Goal: Information Seeking & Learning: Learn about a topic

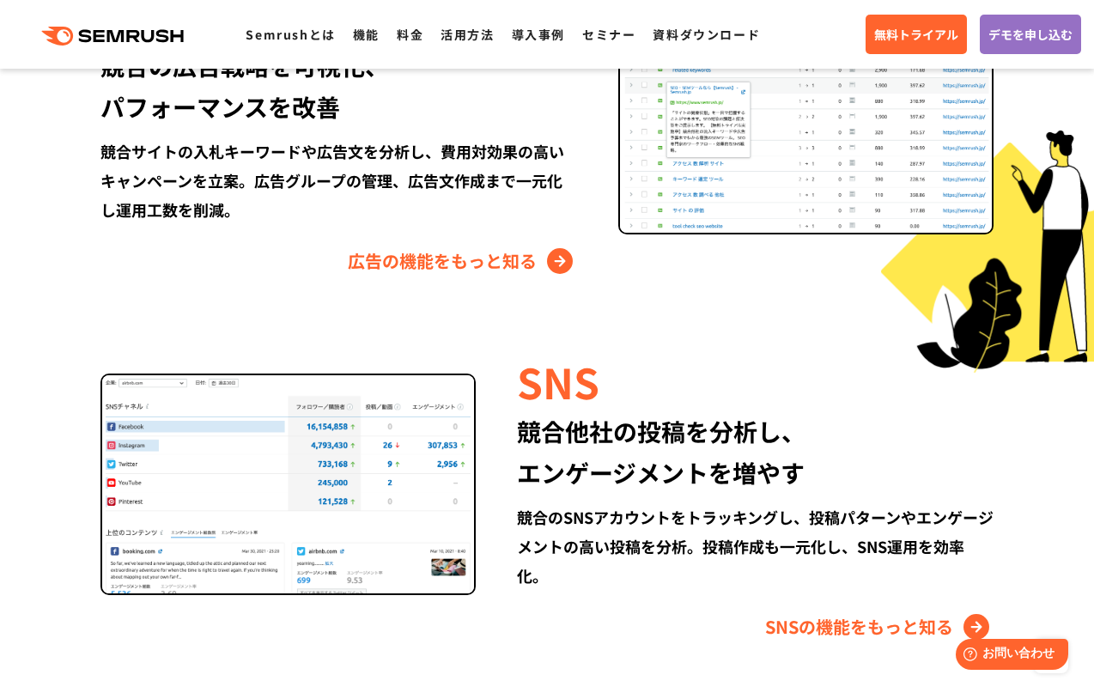
scroll to position [1460, 0]
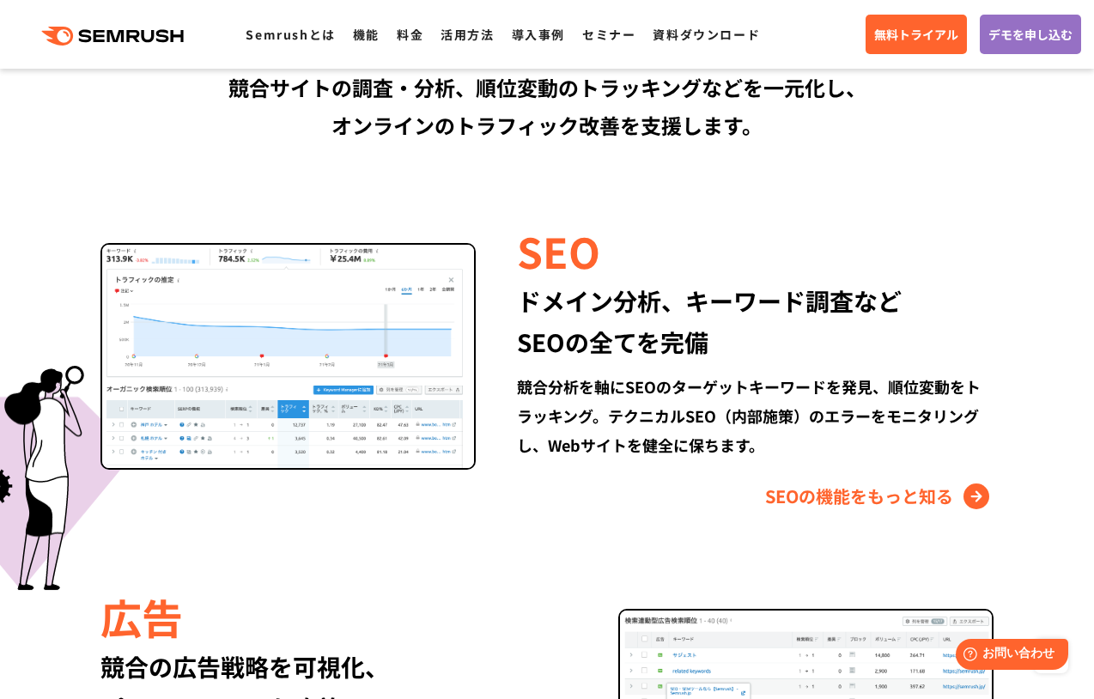
drag, startPoint x: 864, startPoint y: 576, endPoint x: 856, endPoint y: 556, distance: 22.0
click at [864, 571] on div "Semrushでできること SEO、広告、SNSなどデジタルマーケティングのあらゆる領域を網羅。 競合サイトの調査・分析、順位変動のトラッキングなどを一元化し…" at bounding box center [547, 696] width 1022 height 1533
click at [855, 552] on div "Semrushでできること SEO、広告、SNSなどデジタルマーケティングのあらゆる領域を網羅。 競合サイトの調査・分析、順位変動のトラッキングなどを一元化し…" at bounding box center [547, 696] width 1022 height 1533
click at [853, 510] on link "SEOの機能をもっと知る" at bounding box center [879, 496] width 228 height 27
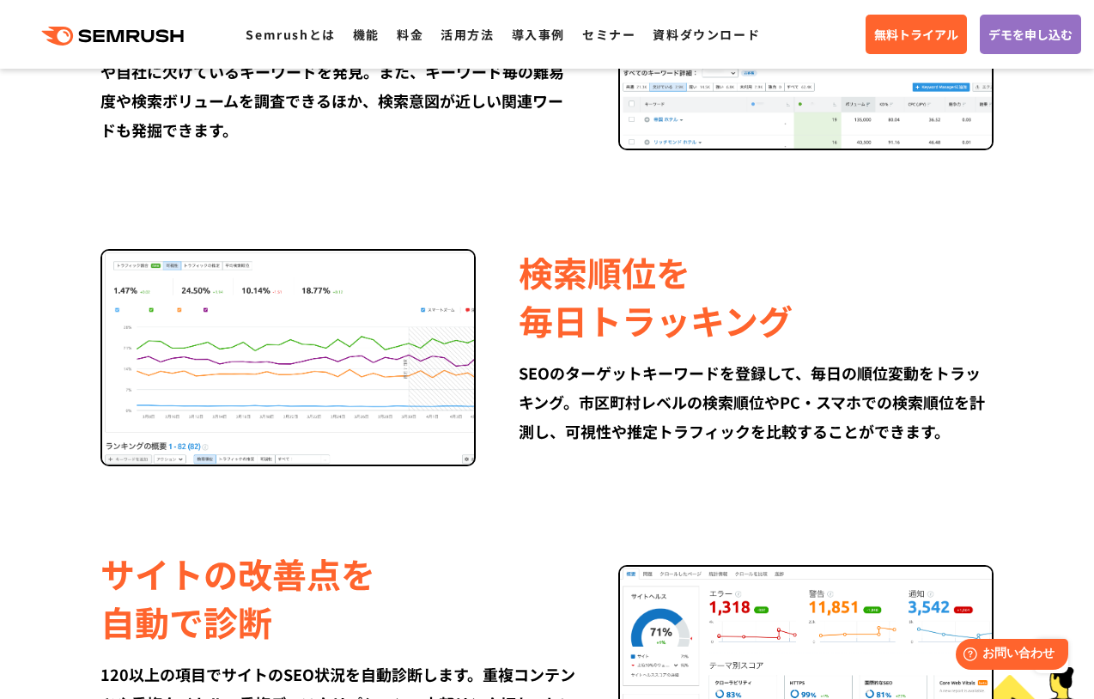
scroll to position [1632, 0]
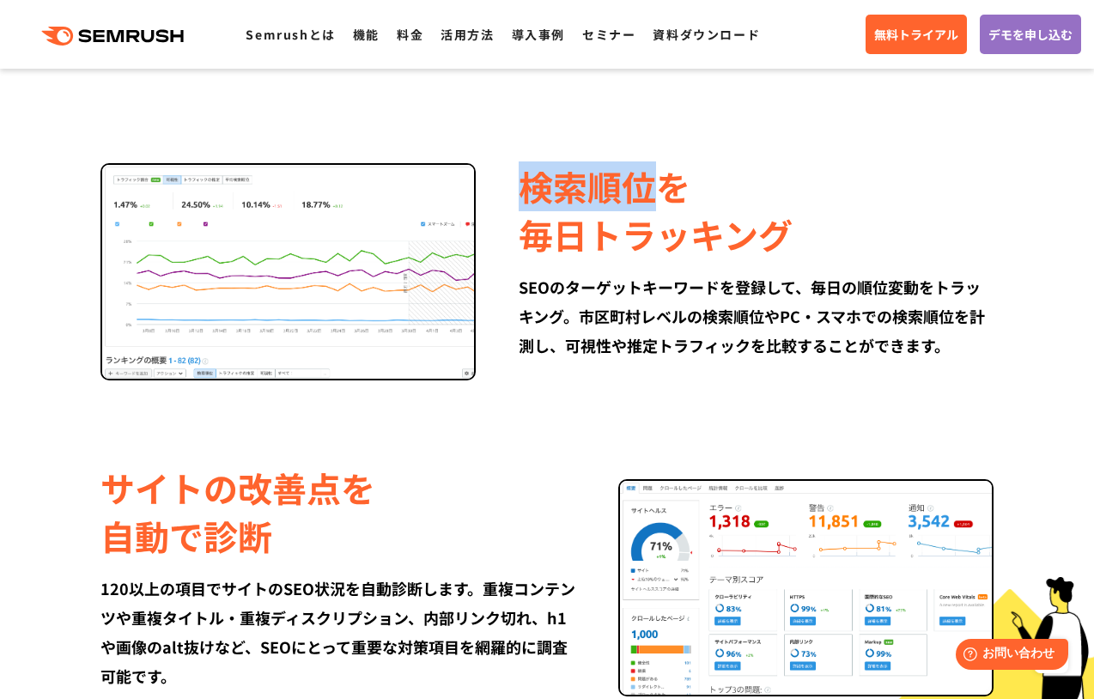
drag, startPoint x: 520, startPoint y: 191, endPoint x: 651, endPoint y: 202, distance: 131.0
click at [651, 202] on div "検索順位を 毎日トラッキング" at bounding box center [756, 210] width 475 height 96
copy div "検索順位"
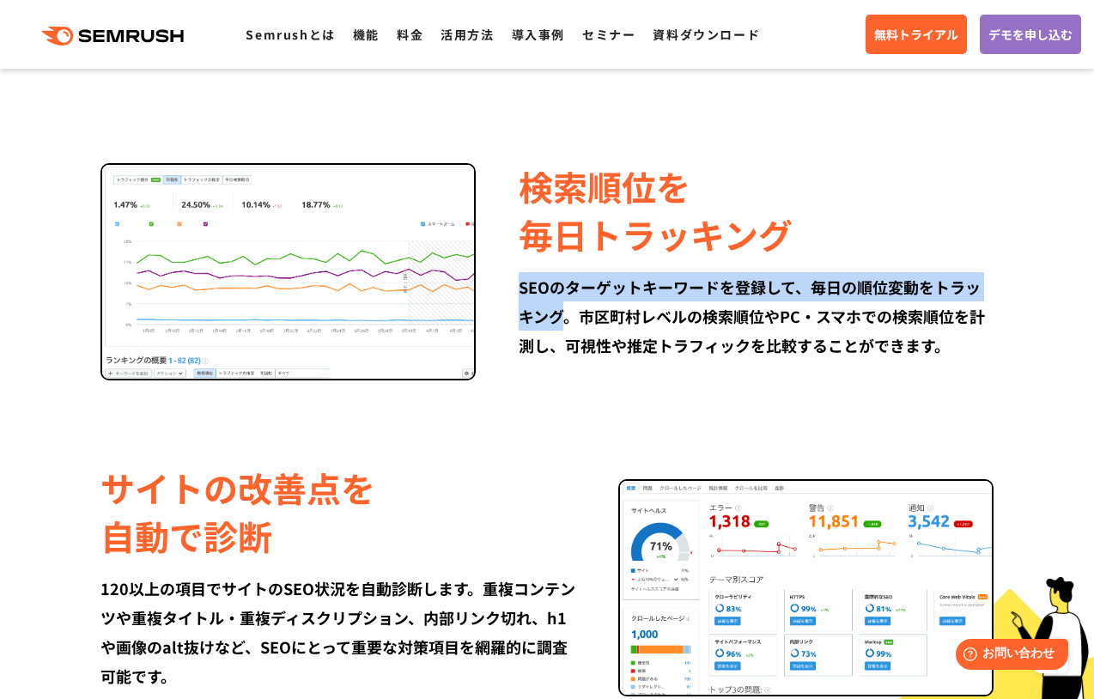
drag, startPoint x: 523, startPoint y: 289, endPoint x: 557, endPoint y: 313, distance: 42.4
click at [557, 313] on div "SEOのターゲットキーワードを登録して、毎日の順位変動をトラッキング。市区町村レベルの検索順位やPC・スマホでの検索順位を計測し、可視性や推定トラフィックを比…" at bounding box center [756, 316] width 475 height 88
copy div "SEOのターゲットキーワードを登録して、毎日の順位変動をトラッキング"
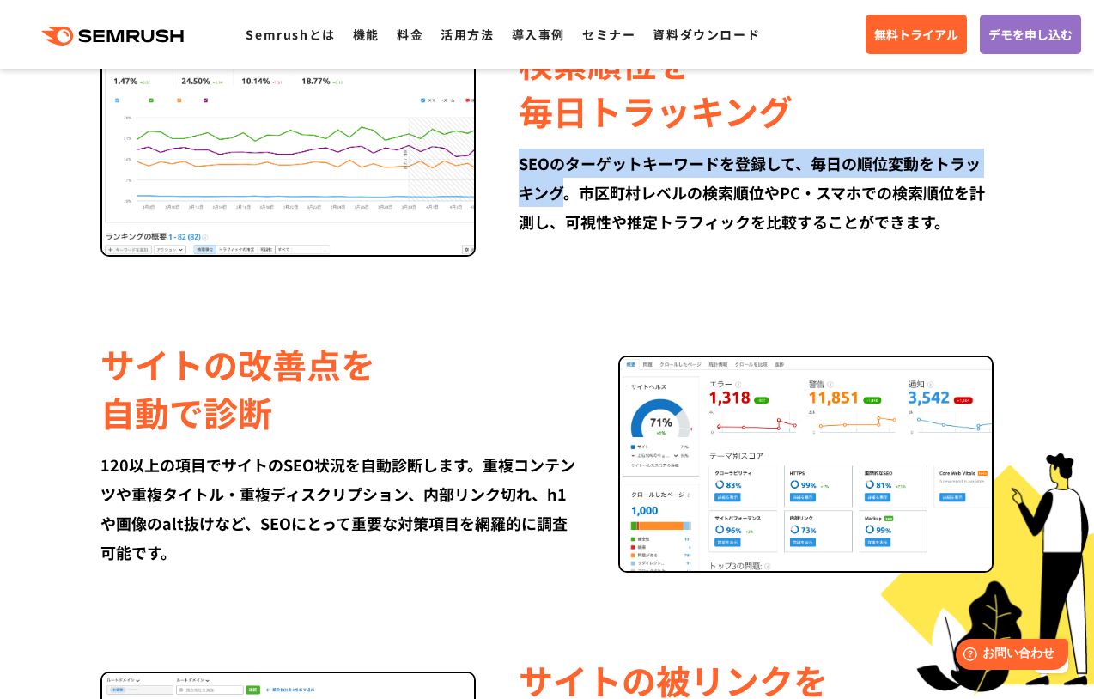
scroll to position [1889, 0]
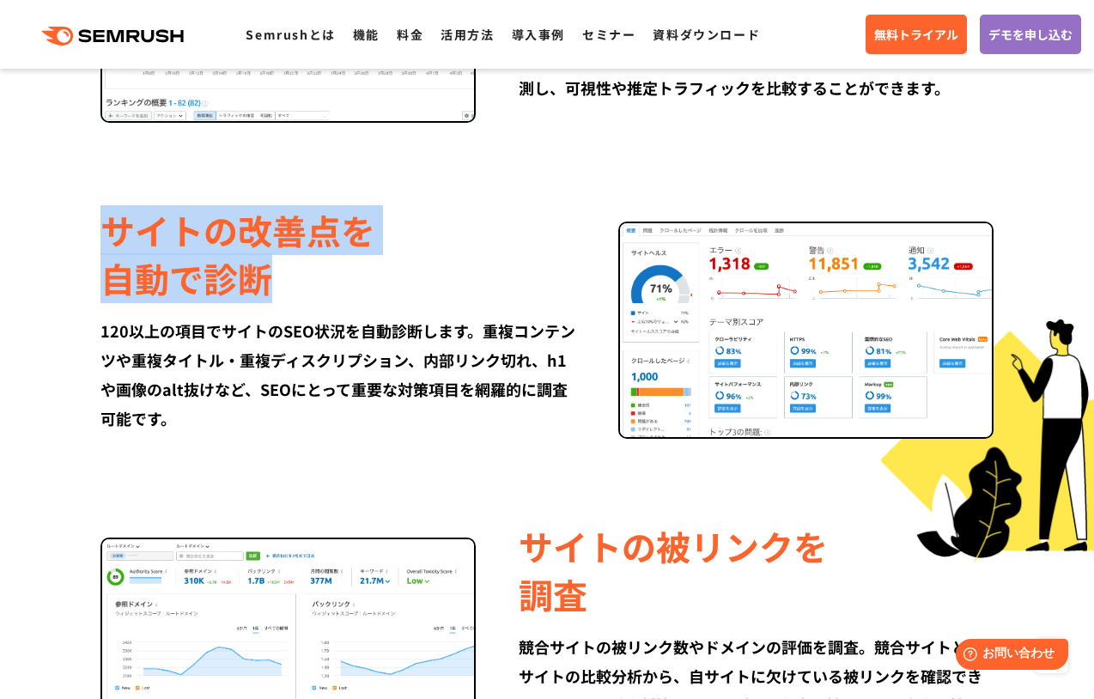
drag, startPoint x: 99, startPoint y: 218, endPoint x: 272, endPoint y: 285, distance: 185.9
click at [272, 285] on div "サイトの改善点を 自動で診断 120以上の項目でサイトのSEO状況を自動診断します。重複コンテンツや重複タイトル・重複ディスクリプション、内部リンク切れ、h1…" at bounding box center [546, 319] width 987 height 239
copy div "サイトの改善点を 自動で診断"
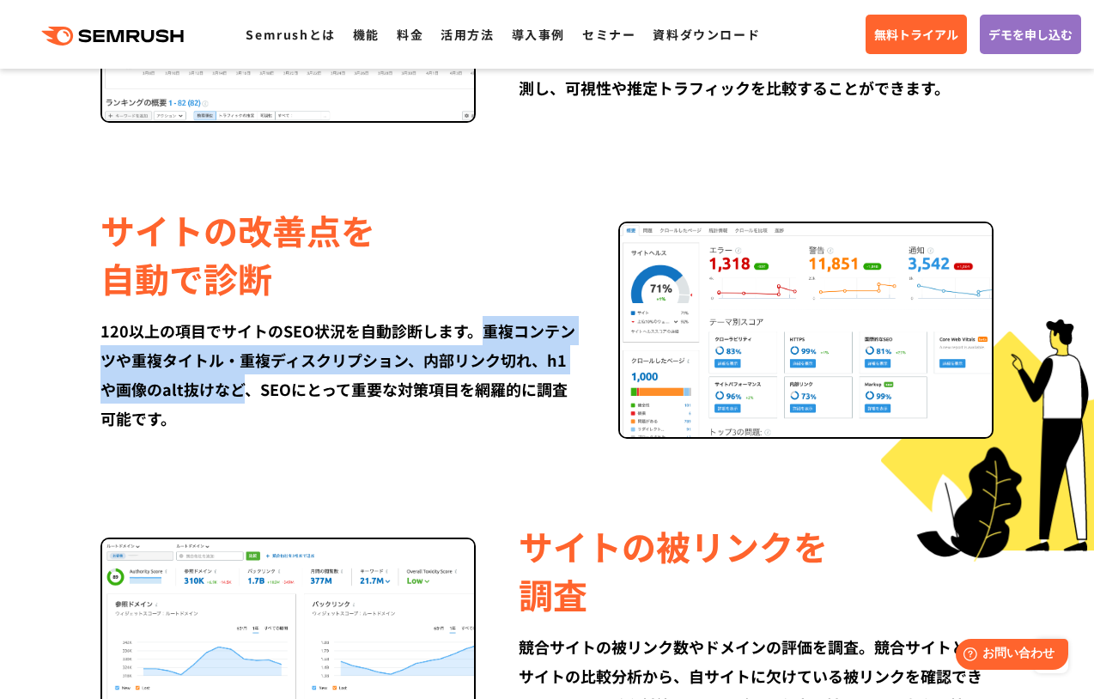
drag, startPoint x: 482, startPoint y: 330, endPoint x: 249, endPoint y: 394, distance: 241.5
click at [249, 394] on div "120以上の項目でサイトのSEO状況を自動診断します。重複コンテンツや重複タイトル・重複ディスクリプション、内部リンク切れ、h1や画像のalt抜けなど、SEO…" at bounding box center [337, 374] width 475 height 117
copy div "重複コンテンツや重複タイトル・重複ディスクリプション、内部リンク切れ、h1や画像のalt抜けなど"
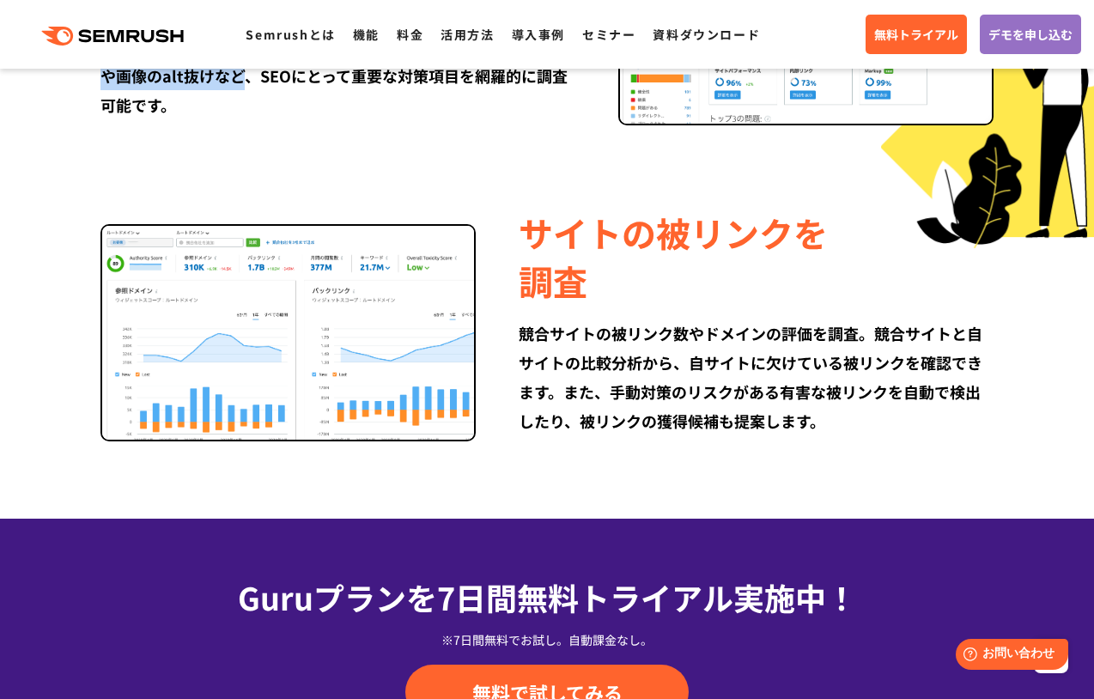
scroll to position [2233, 0]
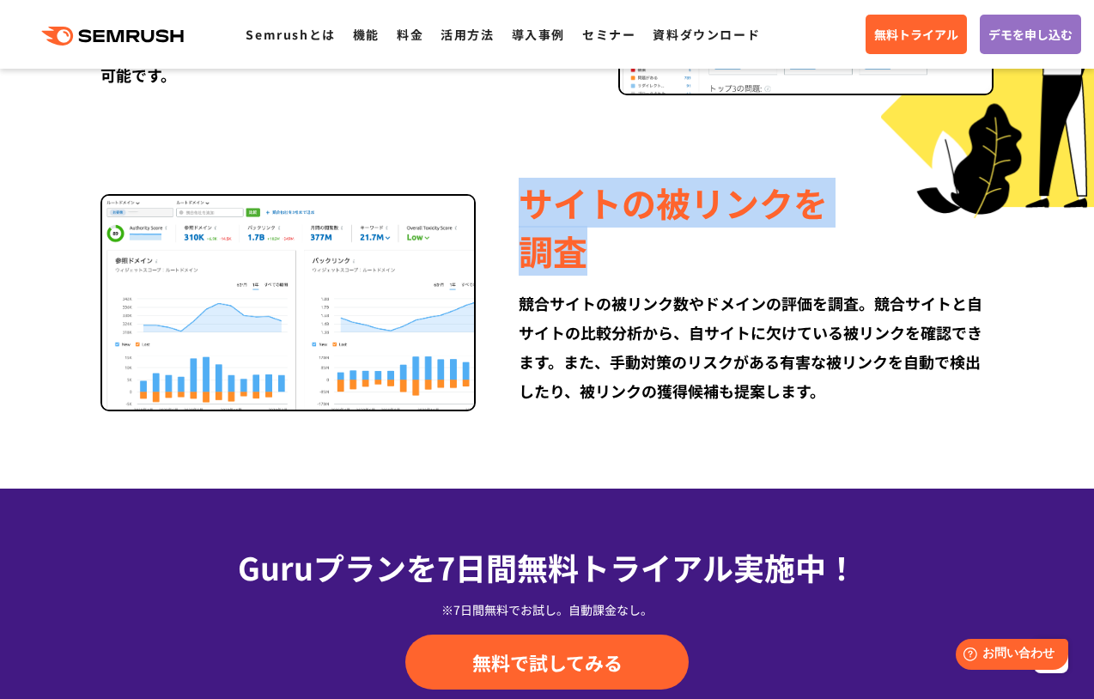
drag, startPoint x: 525, startPoint y: 193, endPoint x: 576, endPoint y: 234, distance: 66.0
click at [576, 234] on div "サイトの被リンクを 調査" at bounding box center [756, 227] width 475 height 96
copy div "サイトの被リンクを 調査"
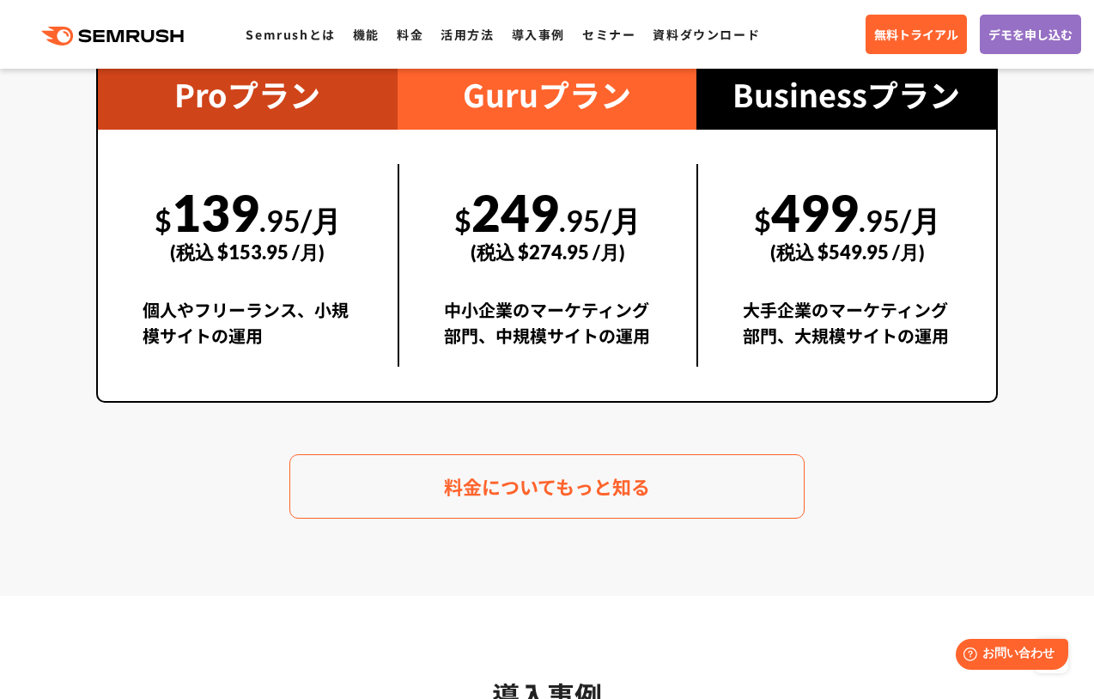
scroll to position [3177, 0]
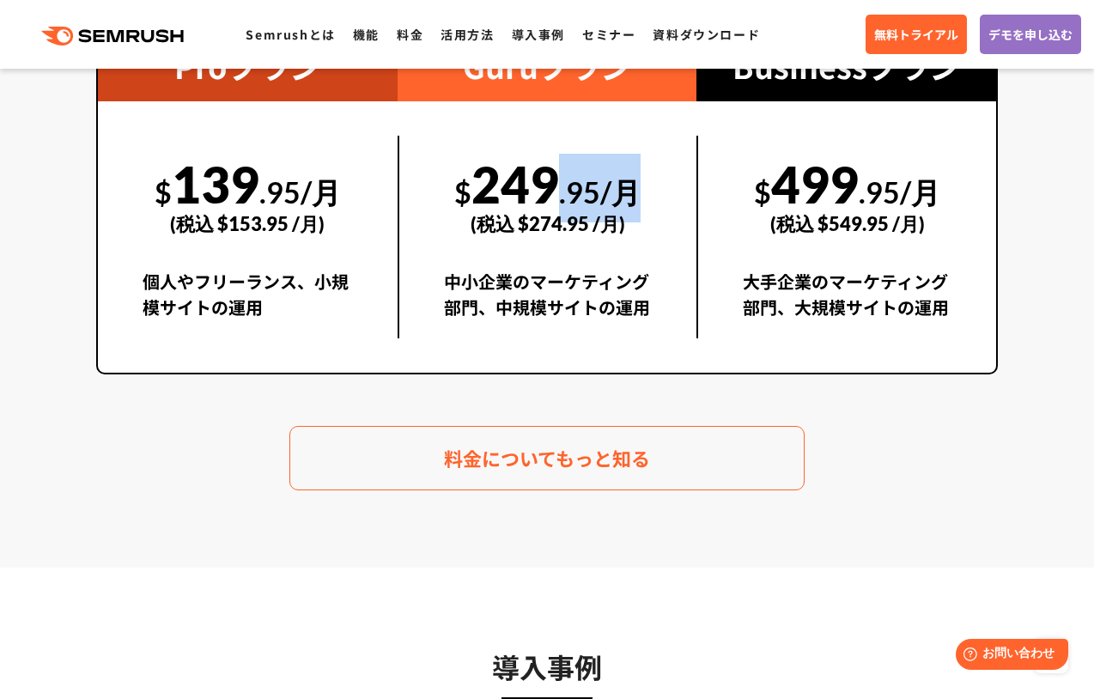
drag, startPoint x: 602, startPoint y: 193, endPoint x: 528, endPoint y: 188, distance: 74.0
click at [528, 188] on div "$ 249 .95/月 (税込 $274.95 /月)" at bounding box center [548, 195] width 209 height 118
drag, startPoint x: 528, startPoint y: 188, endPoint x: 494, endPoint y: 188, distance: 34.3
click at [494, 188] on div "$ 249 .95/月 (税込 $274.95 /月)" at bounding box center [548, 195] width 209 height 118
drag, startPoint x: 483, startPoint y: 185, endPoint x: 656, endPoint y: 190, distance: 172.6
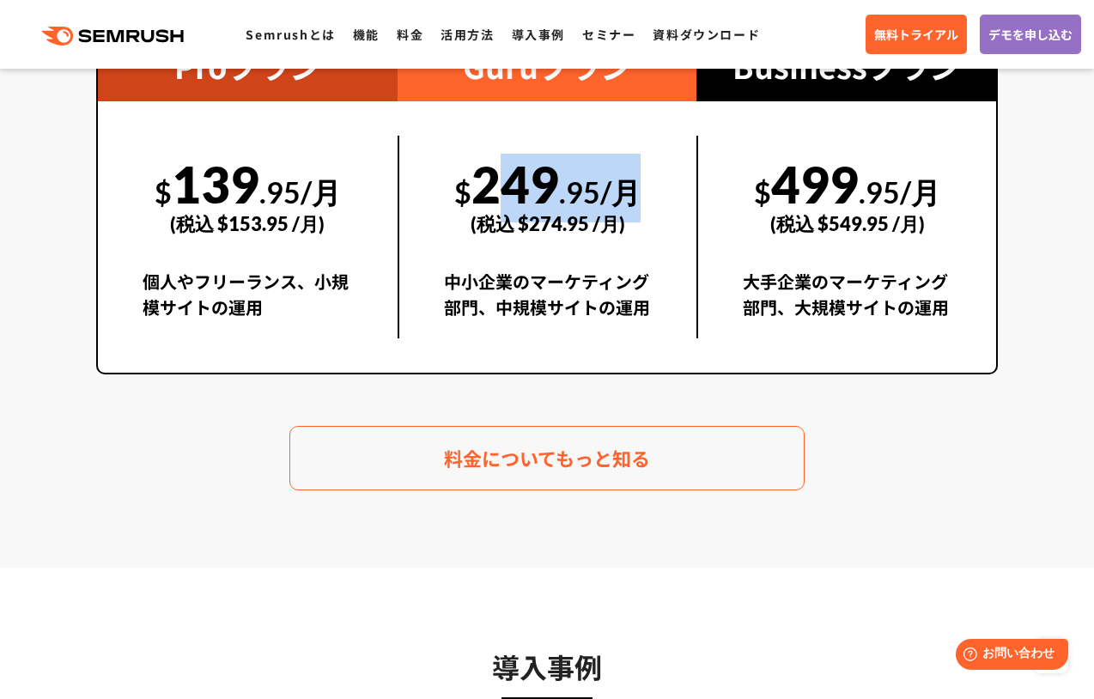
click at [656, 190] on div "$ 249 .95/月 (税込 $274.95 /月) 中小企業のマーケティング部門、中規模サイトの運用" at bounding box center [548, 237] width 300 height 203
copy div "249 .95/月"
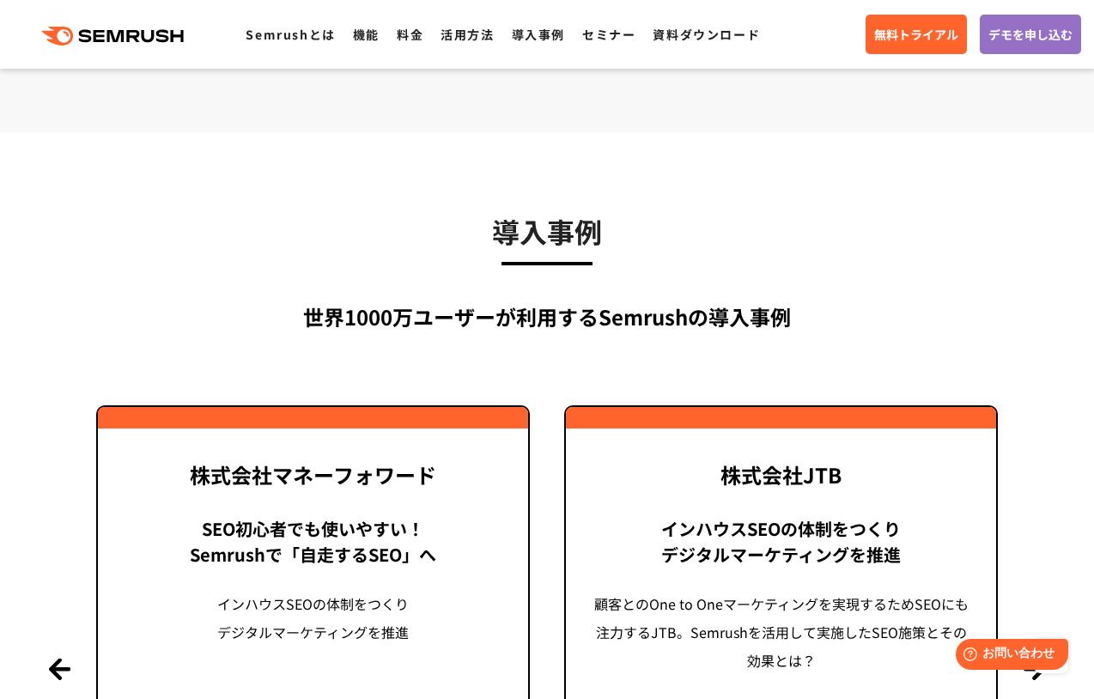
scroll to position [3435, 0]
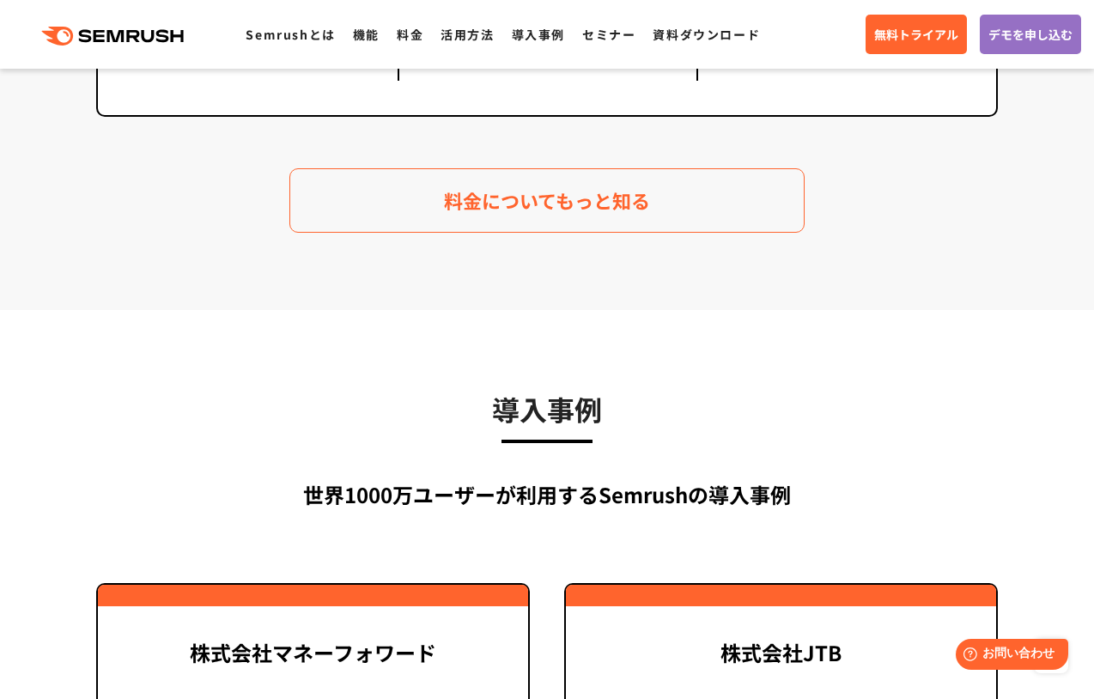
click at [143, 39] on icon ".cls {fill: #FF642D;}" at bounding box center [114, 36] width 194 height 19
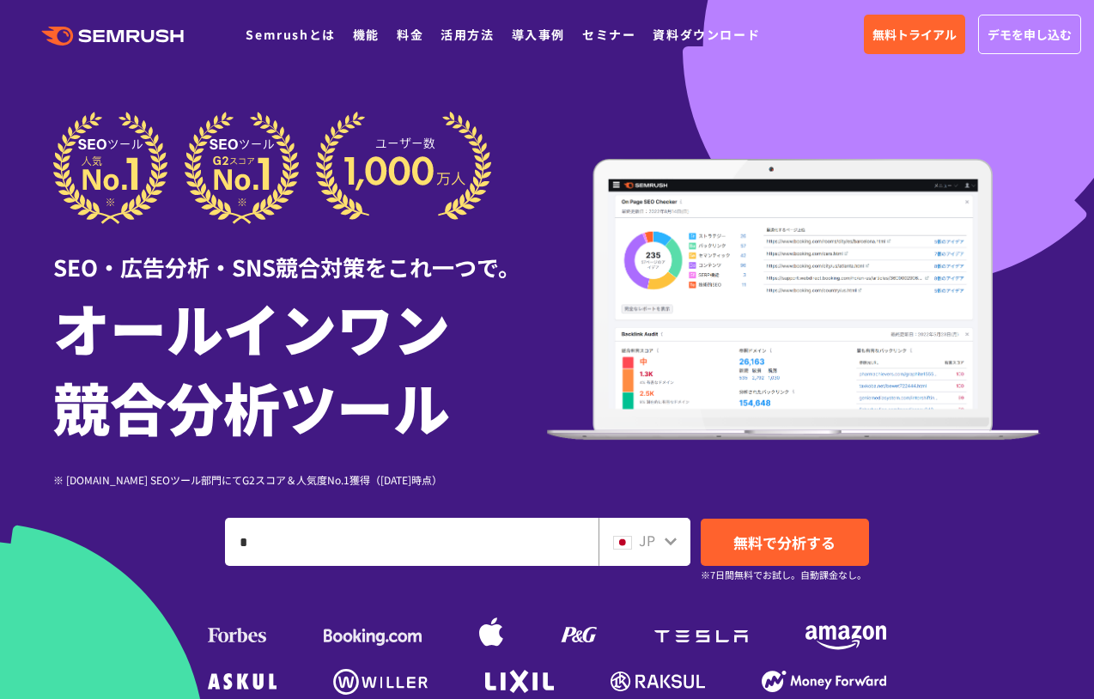
type input "*"
click at [821, 543] on span "無料で分析する" at bounding box center [784, 542] width 102 height 21
click at [950, 592] on div "SEO・広告分析・SNS競合対策をこれ一つで。 オールインワン 競合分析ツール ※ [DOMAIN_NAME] SEOツール部門にてG2スコア＆人気度No.1…" at bounding box center [546, 406] width 987 height 588
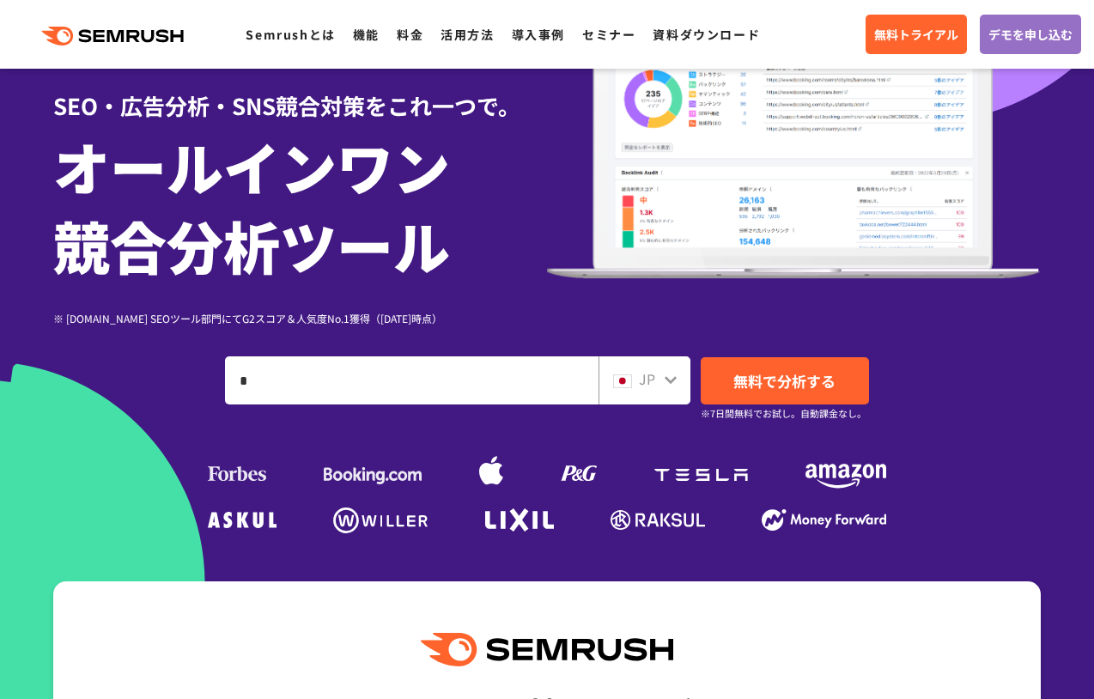
scroll to position [258, 0]
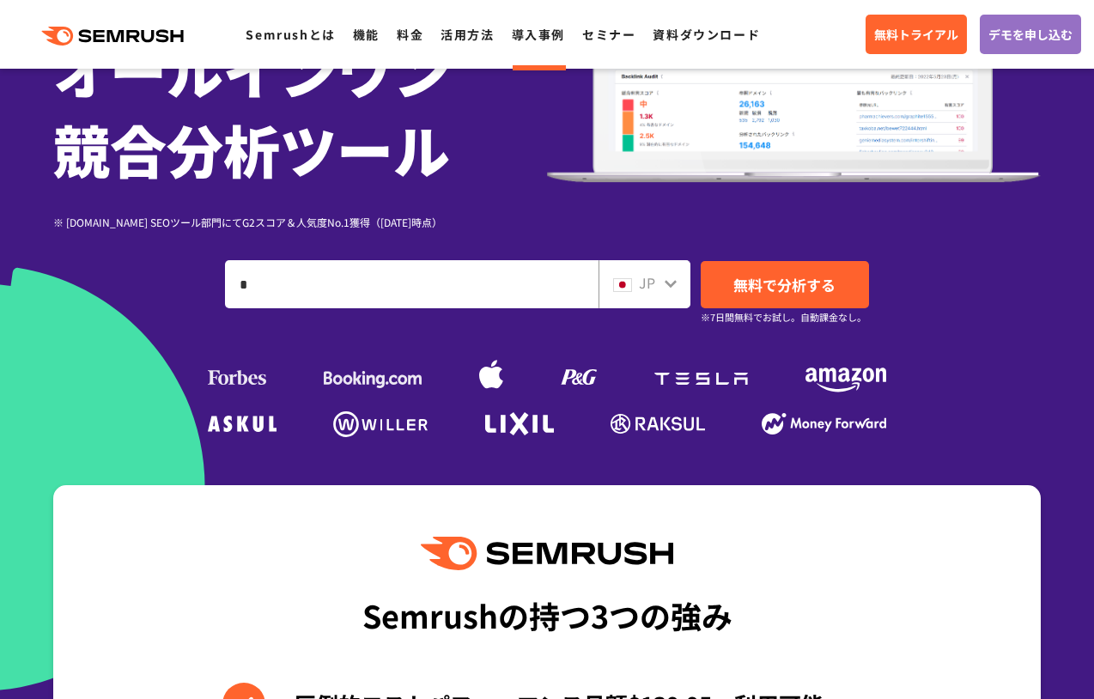
click at [535, 36] on link "導入事例" at bounding box center [538, 34] width 53 height 17
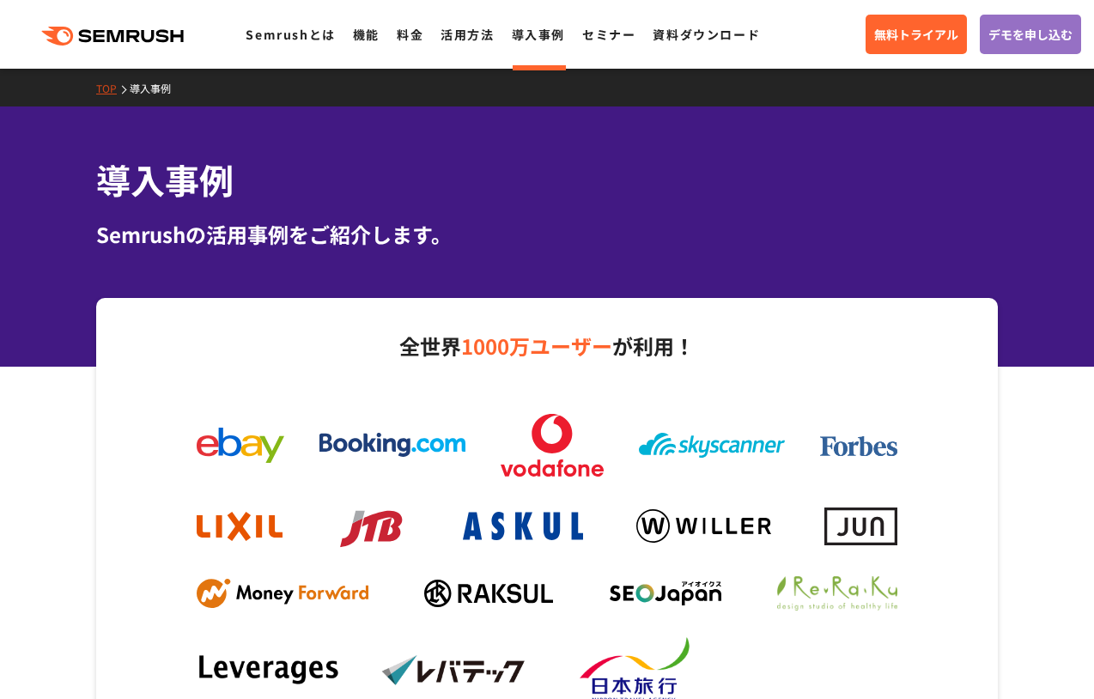
click at [457, 29] on link "活用方法" at bounding box center [467, 34] width 53 height 17
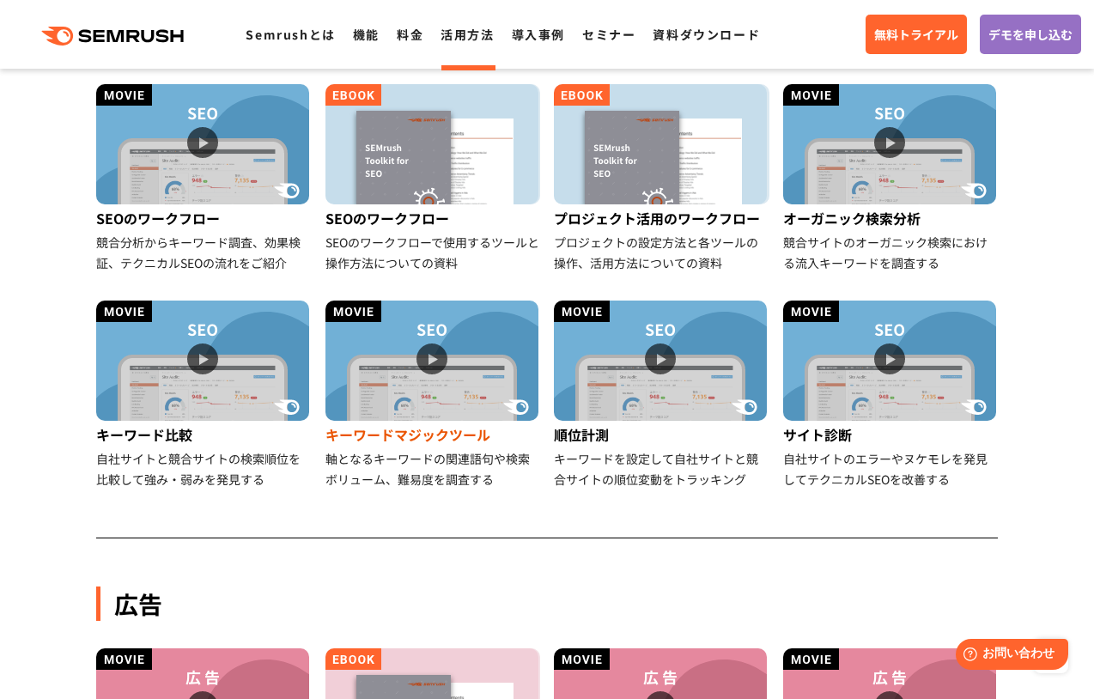
scroll to position [429, 0]
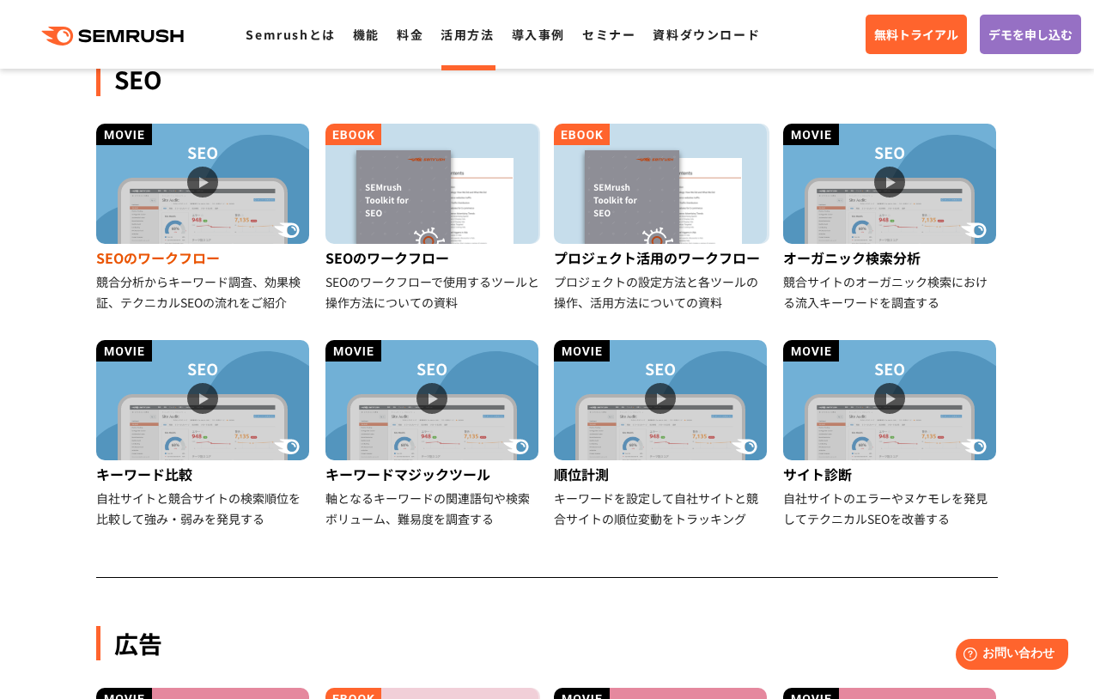
click at [186, 229] on img at bounding box center [202, 184] width 213 height 120
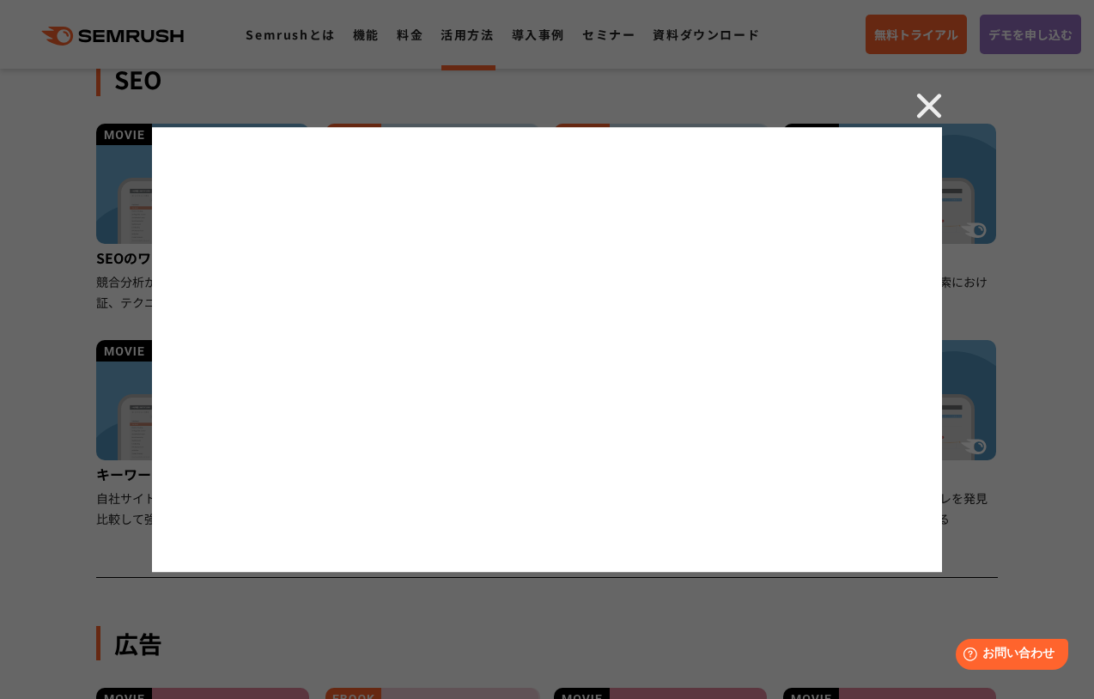
click at [928, 101] on img at bounding box center [929, 106] width 26 height 26
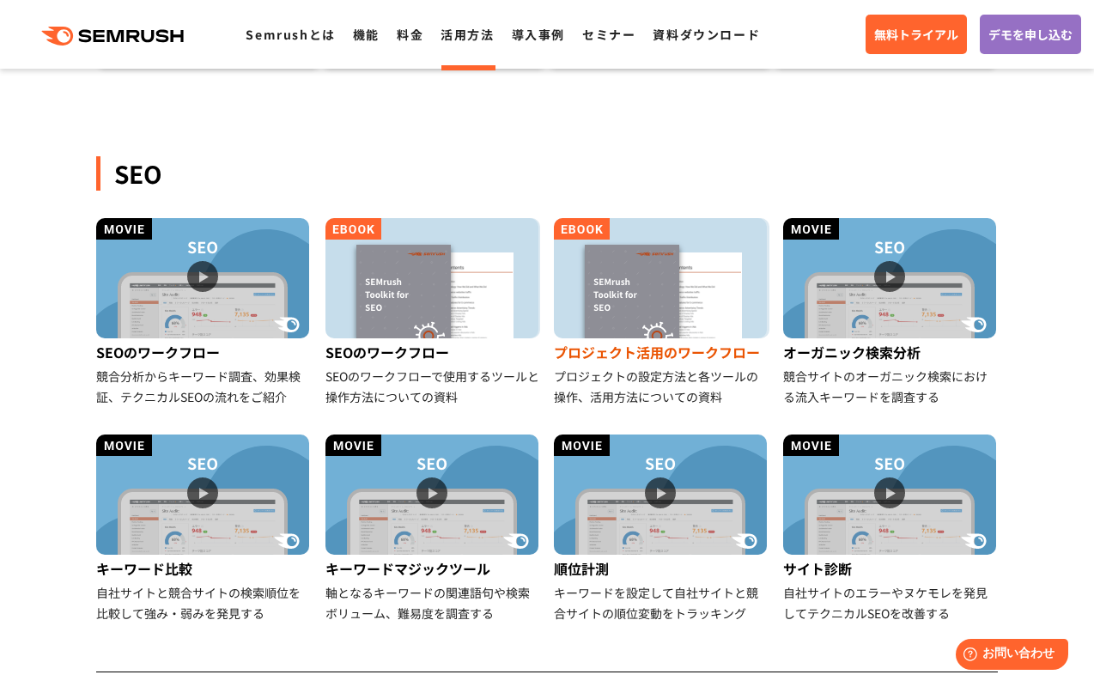
scroll to position [343, 0]
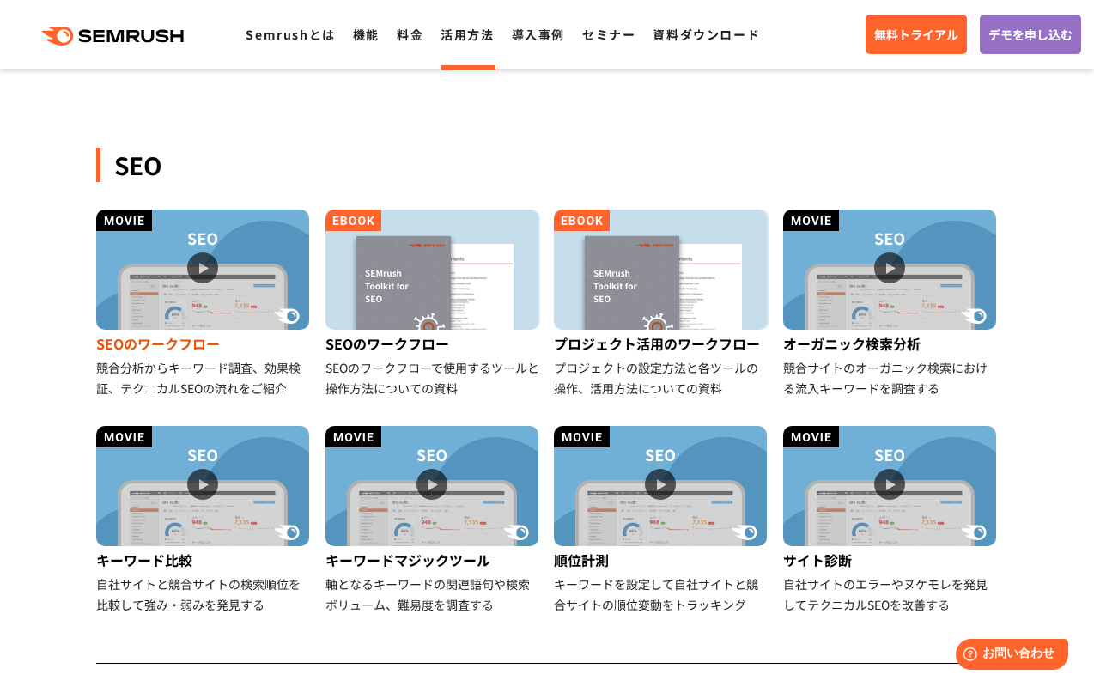
click at [243, 311] on img at bounding box center [202, 270] width 213 height 120
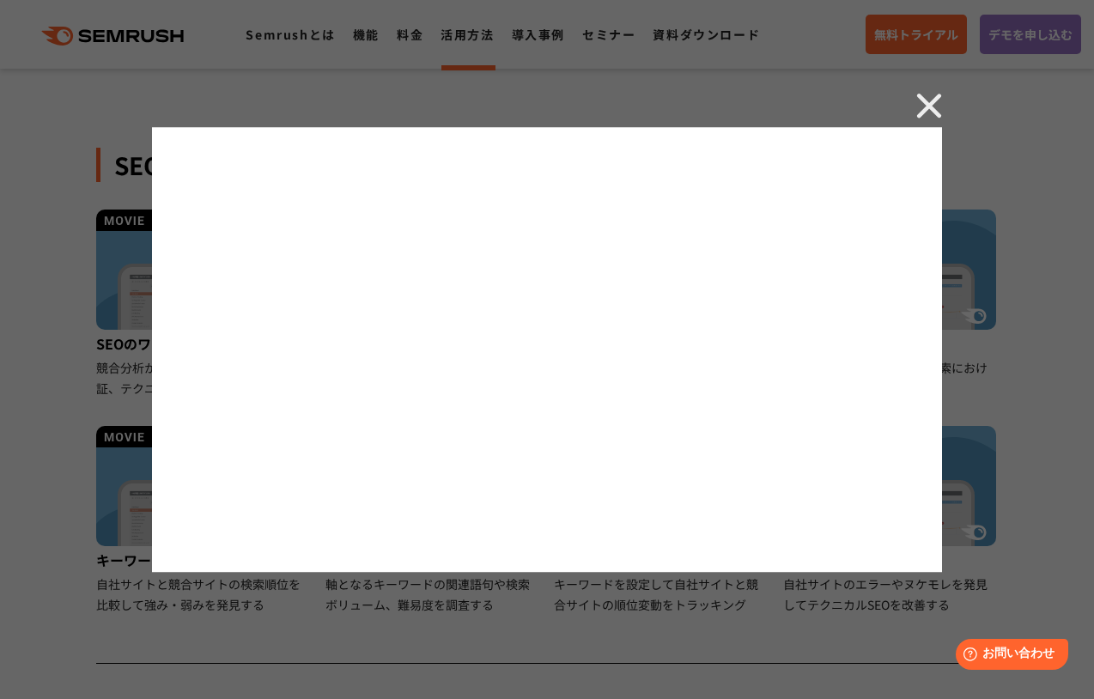
click at [930, 107] on img at bounding box center [929, 106] width 26 height 26
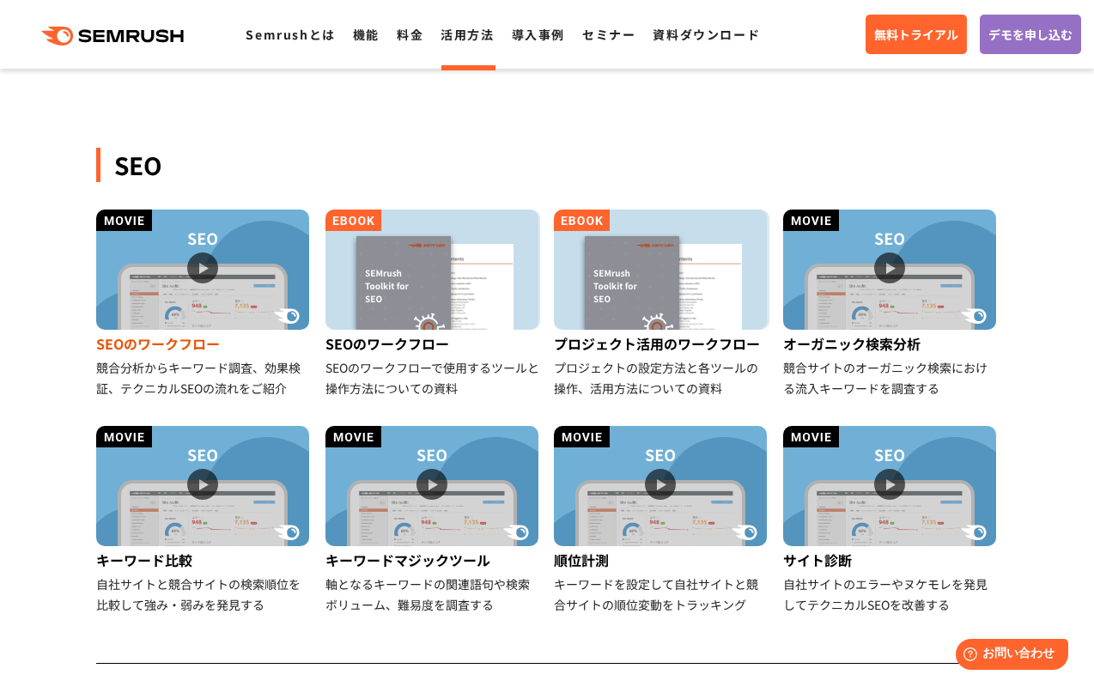
click at [163, 263] on img at bounding box center [202, 270] width 213 height 120
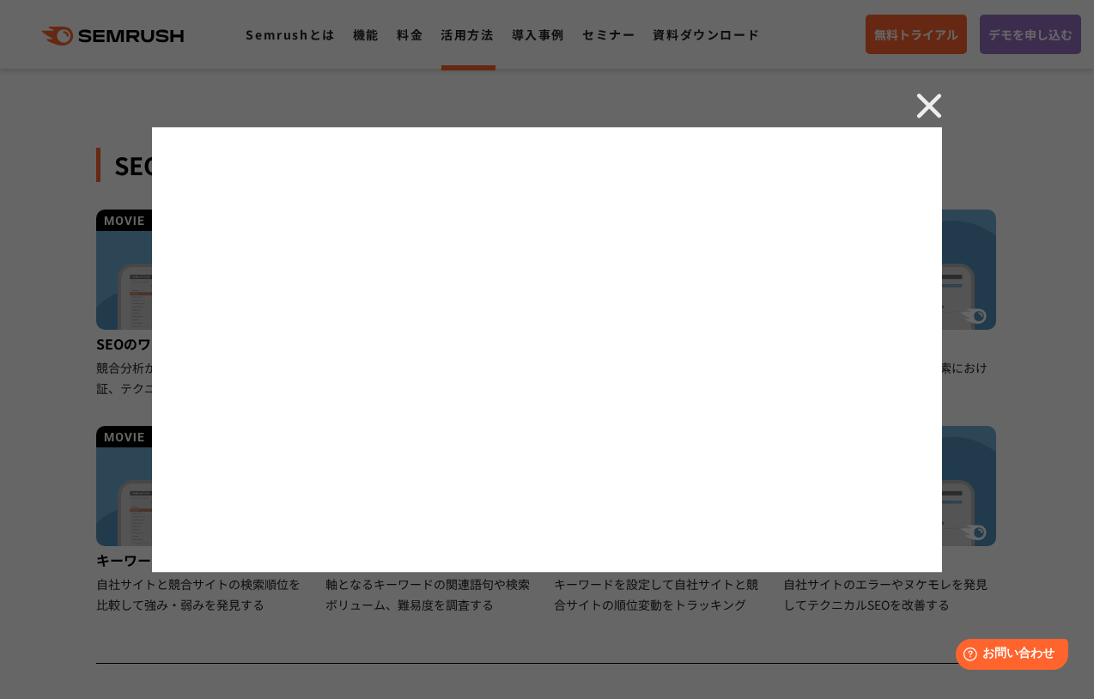
click at [929, 112] on img at bounding box center [929, 106] width 26 height 26
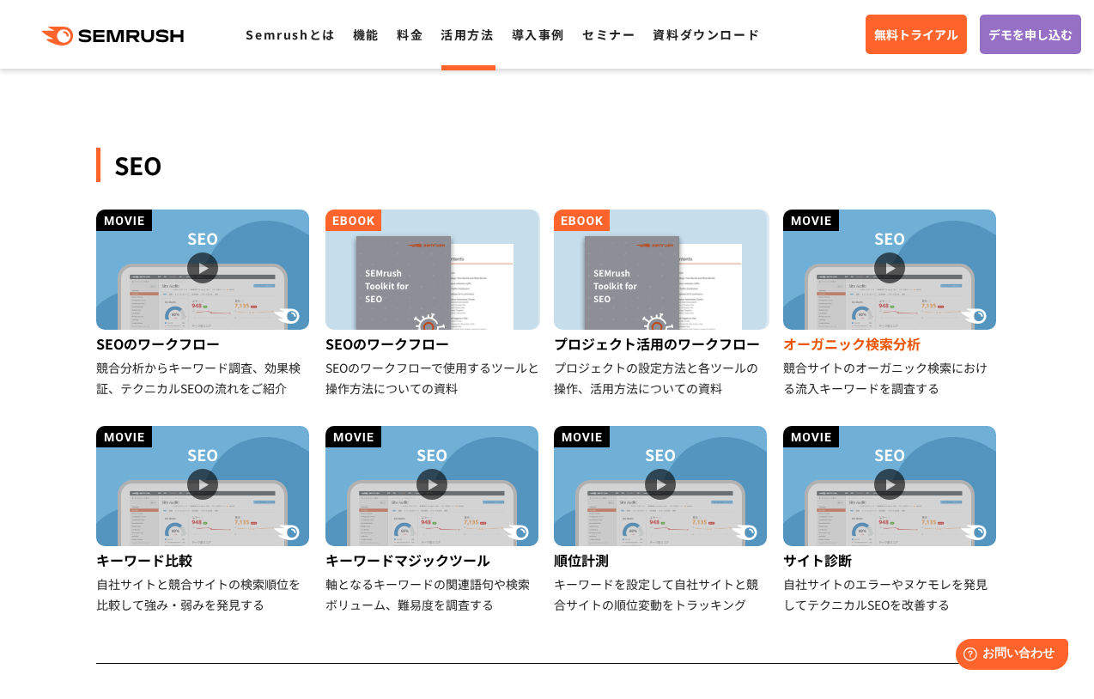
click at [910, 275] on img at bounding box center [889, 270] width 213 height 120
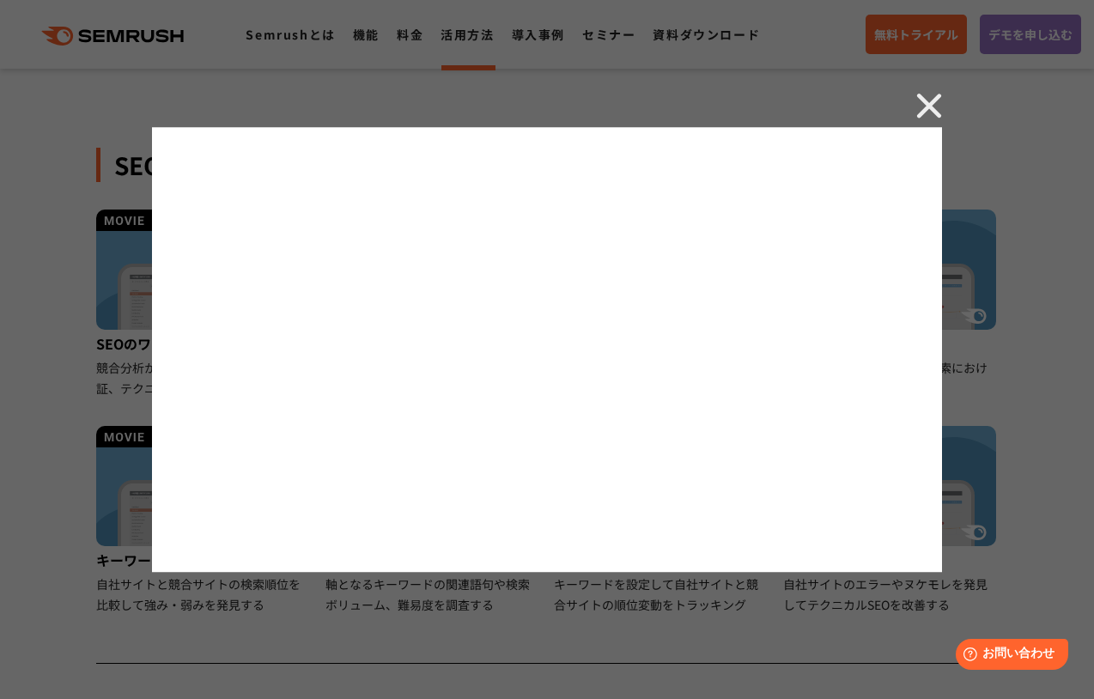
click at [1005, 289] on div at bounding box center [547, 349] width 1094 height 699
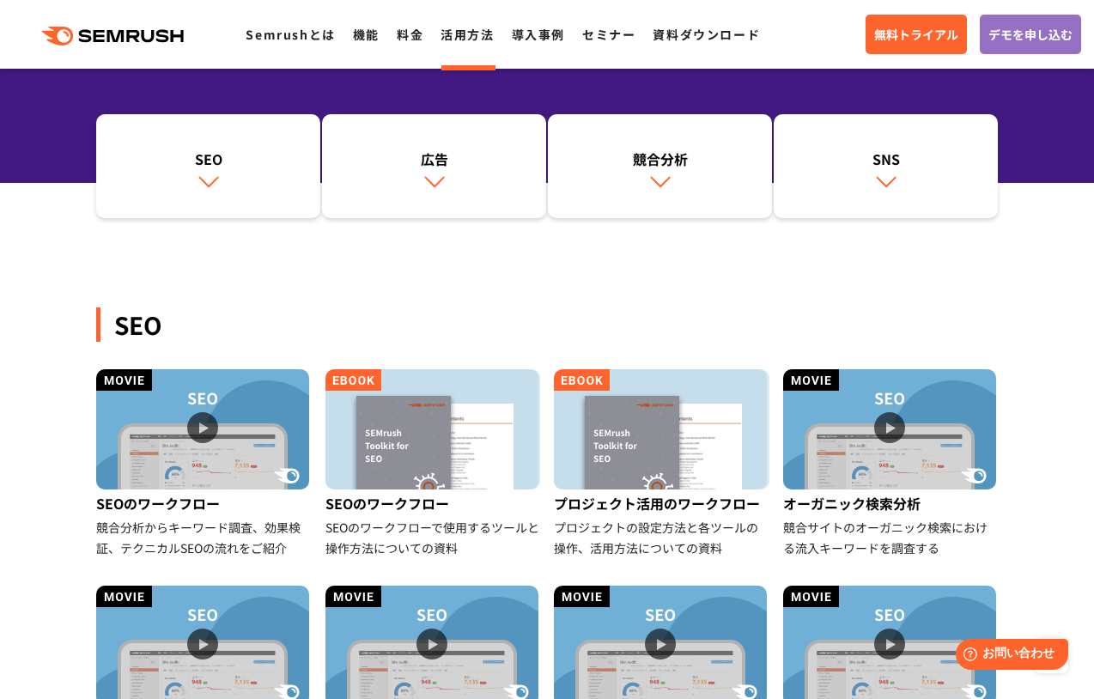
scroll to position [86, 0]
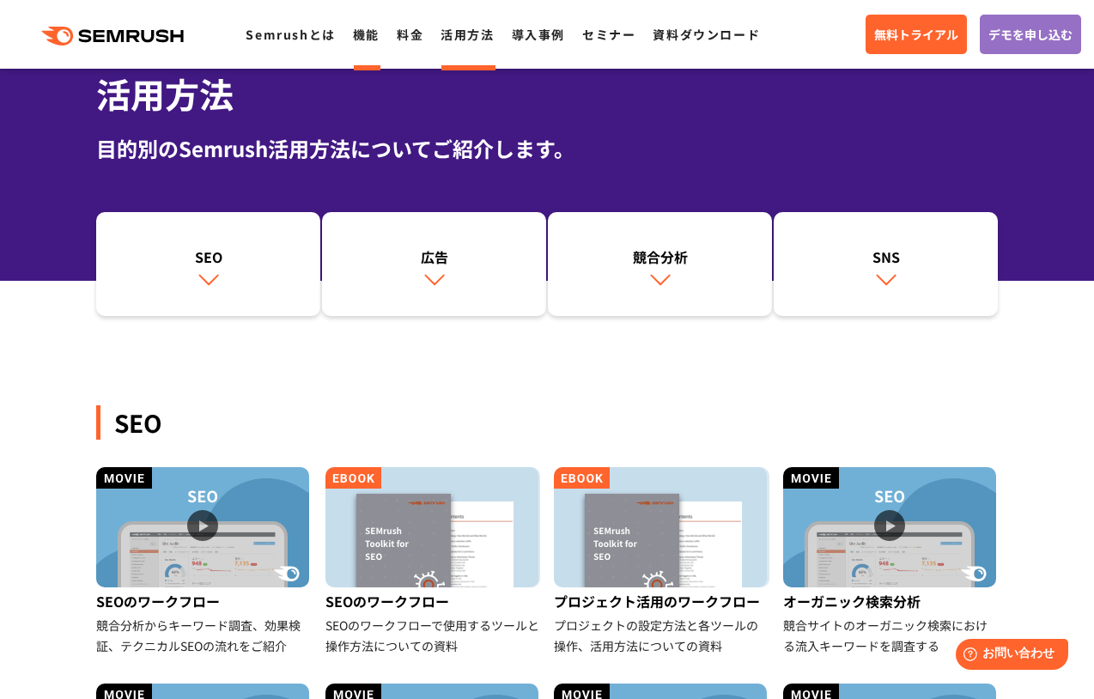
click at [368, 44] on li "機能" at bounding box center [366, 34] width 27 height 22
click at [368, 40] on link "機能" at bounding box center [366, 34] width 27 height 17
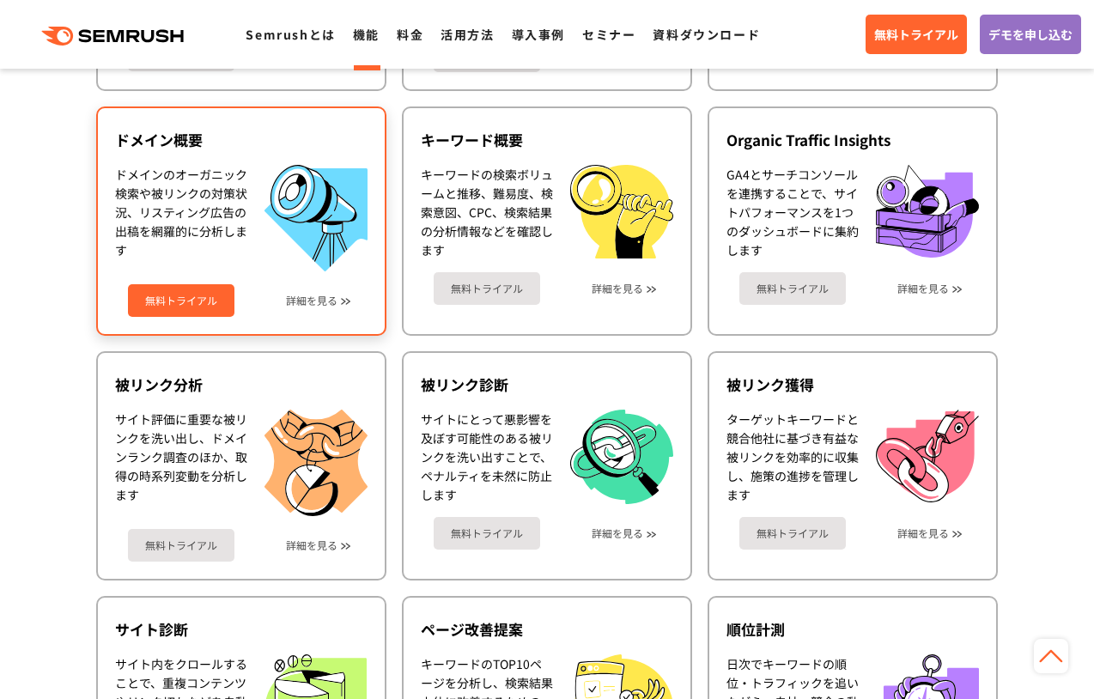
scroll to position [727, 0]
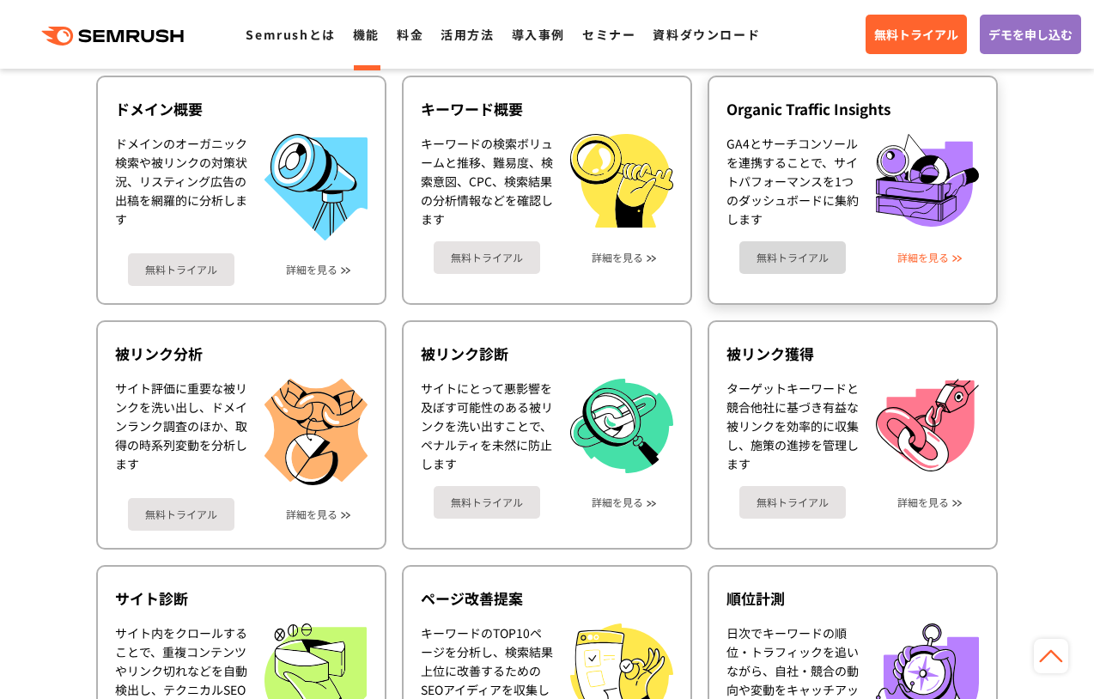
click at [921, 253] on link "詳細を見る" at bounding box center [923, 258] width 52 height 12
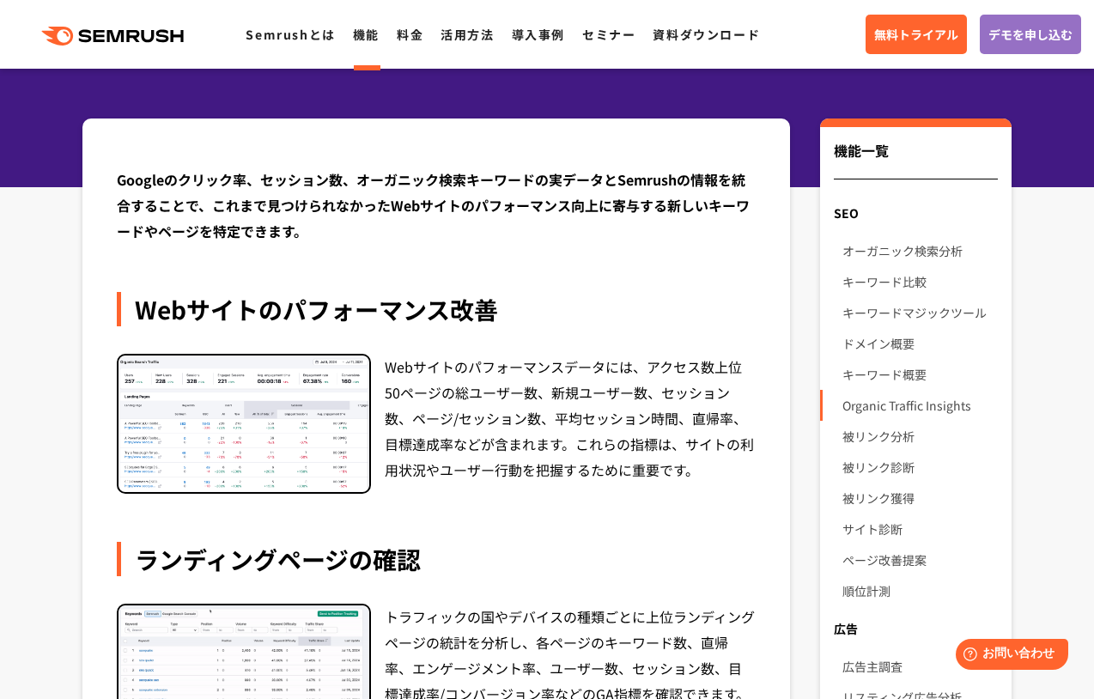
scroll to position [429, 0]
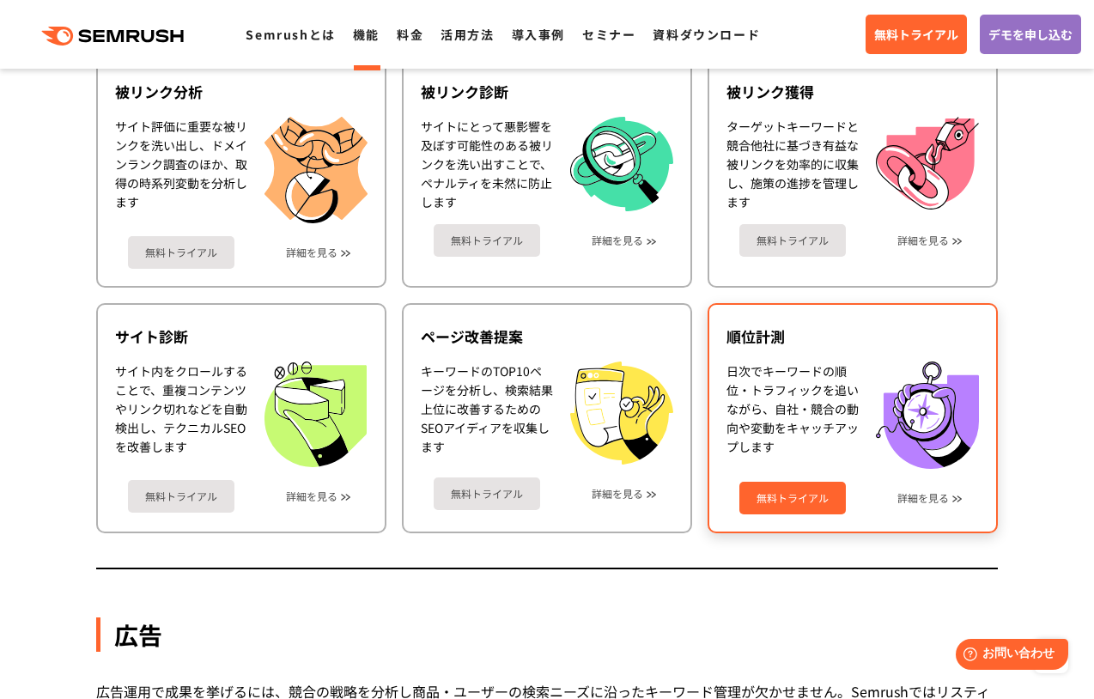
scroll to position [1071, 0]
